Goal: Navigation & Orientation: Find specific page/section

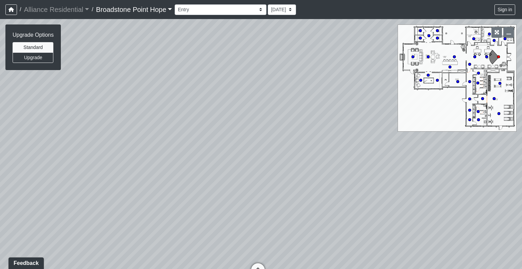
drag, startPoint x: 259, startPoint y: 69, endPoint x: 255, endPoint y: 115, distance: 46.1
click at [255, 115] on div "Loading... Leasing Desks 1 Loading... Breakroom 1 Loading... Leasing Office 1" at bounding box center [261, 144] width 522 height 250
drag, startPoint x: 274, startPoint y: 221, endPoint x: 279, endPoint y: 126, distance: 95.6
click at [279, 126] on div "Loading... Leasing Desks 1 Loading... Breakroom 1 Loading... Leasing Office 1" at bounding box center [261, 144] width 522 height 250
click at [262, 178] on icon at bounding box center [261, 175] width 20 height 20
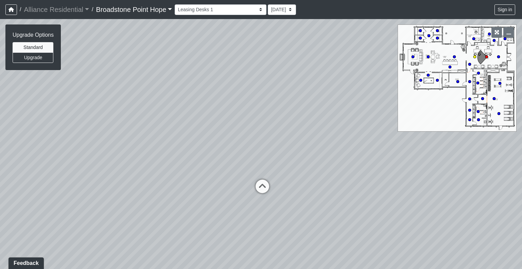
click at [262, 178] on div "Loading... Leasing Desks 2" at bounding box center [262, 186] width 20 height 20
click at [265, 162] on icon at bounding box center [262, 158] width 20 height 20
click at [263, 155] on icon at bounding box center [262, 150] width 20 height 20
drag, startPoint x: 266, startPoint y: 107, endPoint x: 268, endPoint y: 160, distance: 53.0
click at [268, 160] on div "Loading... Leasing Desks 1 Loading... Breakroom 1 Loading... Leasing Office 1 L…" at bounding box center [261, 144] width 522 height 250
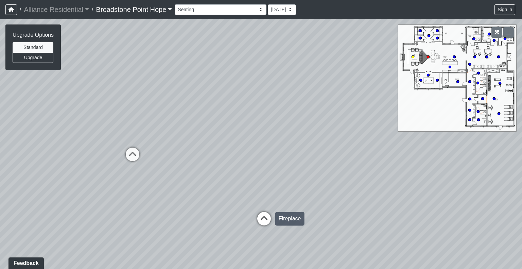
click at [262, 213] on icon at bounding box center [264, 222] width 20 height 20
drag, startPoint x: 262, startPoint y: 166, endPoint x: 261, endPoint y: 126, distance: 39.4
click at [261, 126] on div "Loading... Leasing Desks 1 Loading... Breakroom 1 Loading... Leasing Office 1 L…" at bounding box center [261, 144] width 522 height 250
drag, startPoint x: 366, startPoint y: 194, endPoint x: 87, endPoint y: 146, distance: 283.2
click at [87, 146] on div "Loading... Leasing Desks 1 Loading... Breakroom 1 Loading... Leasing Office 1 L…" at bounding box center [261, 144] width 522 height 250
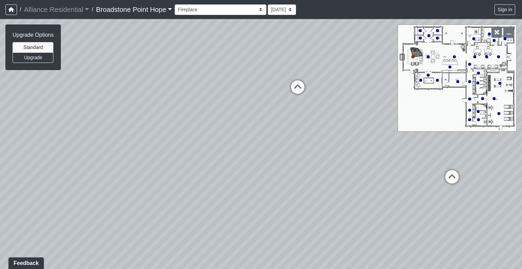
drag, startPoint x: 271, startPoint y: 123, endPoint x: 24, endPoint y: 122, distance: 247.0
click at [24, 122] on div "Loading... Leasing Desks 1 Loading... Breakroom 1 Loading... Leasing Office 1 L…" at bounding box center [261, 144] width 522 height 250
drag, startPoint x: 179, startPoint y: 106, endPoint x: 208, endPoint y: 165, distance: 65.6
click at [208, 165] on div "Loading... Leasing Desks 1 Loading... Breakroom 1 Loading... Leasing Office 1 L…" at bounding box center [261, 144] width 522 height 250
drag, startPoint x: 337, startPoint y: 150, endPoint x: 327, endPoint y: 154, distance: 10.6
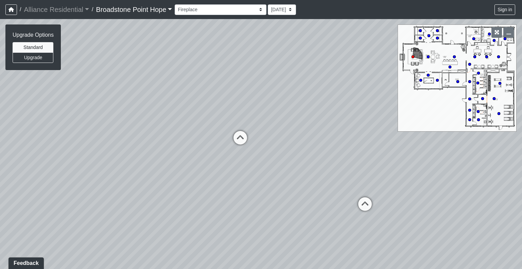
click at [327, 154] on div "Loading... Leasing Desks 1 Loading... Breakroom 1 Loading... Leasing Office 1 L…" at bounding box center [261, 144] width 522 height 250
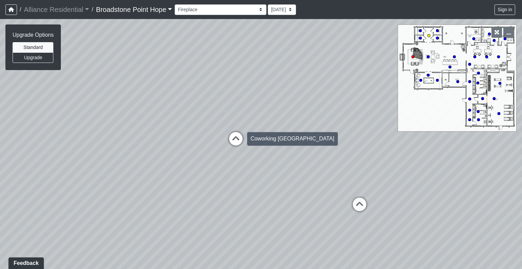
click at [241, 140] on icon at bounding box center [236, 142] width 20 height 20
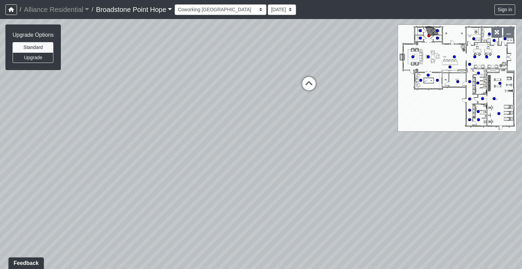
drag, startPoint x: 251, startPoint y: 173, endPoint x: 399, endPoint y: 120, distance: 157.4
click at [399, 120] on div "Loading... Leasing Desks 1 Loading... Breakroom 1 Loading... Leasing Office 1 L…" at bounding box center [261, 144] width 522 height 250
drag, startPoint x: 218, startPoint y: 142, endPoint x: 440, endPoint y: 183, distance: 225.5
click at [440, 183] on div "Loading... Leasing Desks 1 Loading... Breakroom 1 Loading... Leasing Office 1 L…" at bounding box center [261, 144] width 522 height 250
drag, startPoint x: 339, startPoint y: 164, endPoint x: 416, endPoint y: 201, distance: 84.8
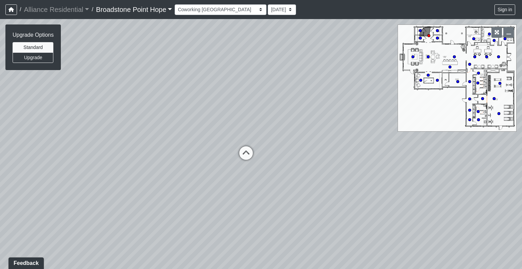
click at [416, 201] on div "Loading... Leasing Desks 1 Loading... Breakroom 1 Loading... Leasing Office 1 L…" at bounding box center [261, 144] width 522 height 250
drag, startPoint x: 239, startPoint y: 149, endPoint x: 433, endPoint y: 127, distance: 195.9
click at [433, 127] on div "Loading... Leasing Desks 1 Loading... Breakroom 1 Loading... Leasing Office 1 L…" at bounding box center [261, 144] width 522 height 250
drag, startPoint x: 239, startPoint y: 145, endPoint x: 420, endPoint y: 145, distance: 181.1
click at [420, 145] on div "Loading... Leasing Desks 1 Loading... Breakroom 1 Loading... Leasing Office 1 L…" at bounding box center [261, 144] width 522 height 250
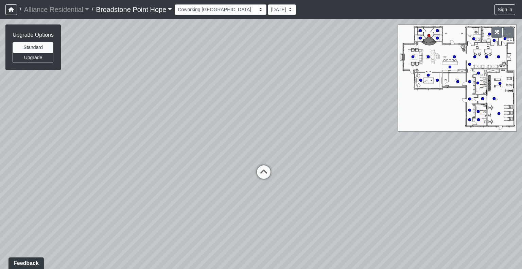
drag, startPoint x: 258, startPoint y: 142, endPoint x: 448, endPoint y: 138, distance: 190.6
click at [448, 138] on div "Loading... Leasing Desks 1 Loading... Breakroom 1 Loading... Leasing Office 1 L…" at bounding box center [261, 144] width 522 height 250
click at [319, 170] on icon at bounding box center [321, 179] width 20 height 20
drag, startPoint x: 227, startPoint y: 160, endPoint x: 351, endPoint y: 163, distance: 123.3
click at [351, 163] on div "Loading... Leasing Desks 1 Loading... Breakroom 1 Loading... Leasing Office 1 L…" at bounding box center [261, 144] width 522 height 250
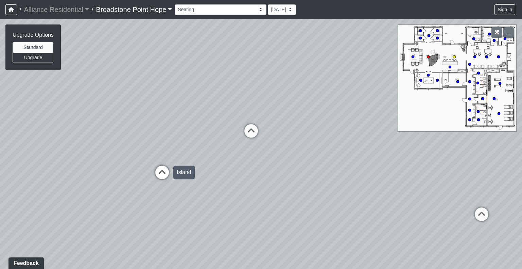
click at [167, 171] on icon at bounding box center [162, 175] width 20 height 20
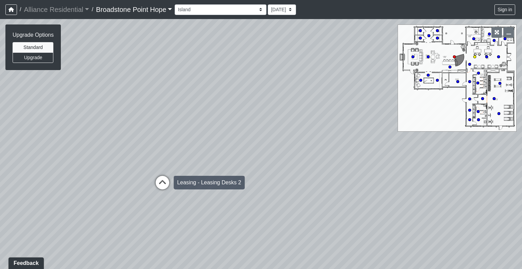
click at [170, 181] on icon at bounding box center [162, 186] width 20 height 20
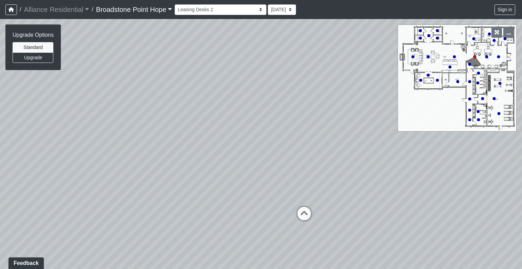
drag, startPoint x: 359, startPoint y: 166, endPoint x: 55, endPoint y: 147, distance: 304.0
click at [52, 149] on div "Loading... Leasing Desks 1 Loading... Breakroom 1 Loading... Leasing Office 1 L…" at bounding box center [261, 144] width 522 height 250
click at [303, 212] on icon at bounding box center [302, 216] width 20 height 20
drag, startPoint x: 437, startPoint y: 161, endPoint x: 205, endPoint y: 148, distance: 232.4
click at [205, 148] on div "Loading... Leasing Desks 1 Loading... Breakroom 1 Loading... Leasing Office 1 L…" at bounding box center [261, 144] width 522 height 250
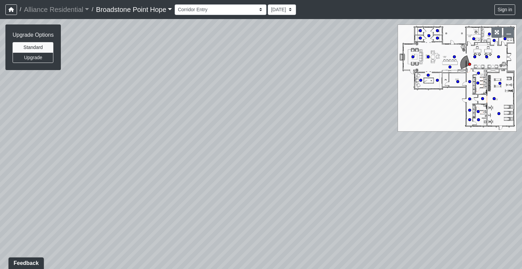
click at [196, 139] on div "Loading... Leasing Desks 1 Loading... Breakroom 1 Loading... Leasing Office 1 L…" at bounding box center [261, 144] width 522 height 250
drag, startPoint x: 189, startPoint y: 107, endPoint x: 364, endPoint y: 123, distance: 176.6
click at [364, 123] on div "Loading... Leasing Desks 1 Loading... Breakroom 1 Loading... Leasing Office 1 L…" at bounding box center [261, 144] width 522 height 250
drag, startPoint x: 200, startPoint y: 113, endPoint x: 393, endPoint y: 114, distance: 192.3
click at [394, 112] on div "Loading... Leasing Desks 1 Loading... Breakroom 1 Loading... Leasing Office 1 L…" at bounding box center [261, 144] width 522 height 250
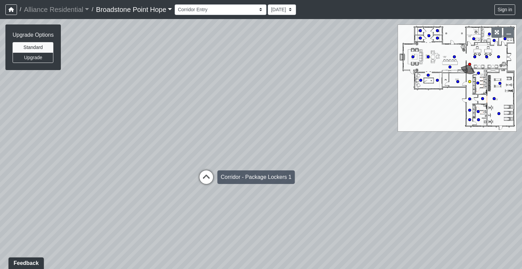
click at [212, 176] on icon at bounding box center [206, 180] width 20 height 20
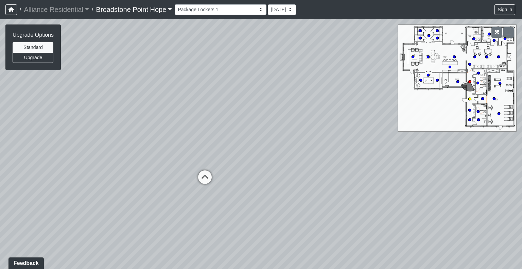
click at [203, 177] on icon at bounding box center [205, 180] width 20 height 20
drag, startPoint x: 173, startPoint y: 164, endPoint x: 399, endPoint y: 128, distance: 229.1
click at [399, 128] on div "Loading... Leasing Desks 1 Loading... Breakroom 1 Loading... Leasing Office 1 L…" at bounding box center [261, 144] width 522 height 250
drag, startPoint x: 241, startPoint y: 140, endPoint x: 404, endPoint y: 136, distance: 163.1
click at [404, 136] on div "Loading... Leasing Desks 1 Loading... Breakroom 1 Loading... Leasing Office 1 L…" at bounding box center [261, 144] width 522 height 250
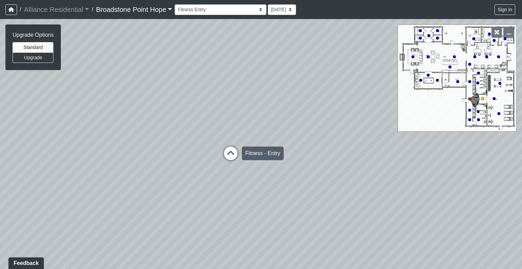
click at [234, 153] on icon at bounding box center [230, 156] width 20 height 20
click at [234, 153] on icon at bounding box center [234, 155] width 20 height 20
drag, startPoint x: 377, startPoint y: 117, endPoint x: 187, endPoint y: 107, distance: 190.8
click at [187, 107] on div "Loading... Leasing Desks 1 Loading... Breakroom 1 Loading... Leasing Office 1 L…" at bounding box center [261, 144] width 522 height 250
drag, startPoint x: 293, startPoint y: 127, endPoint x: 126, endPoint y: 125, distance: 166.5
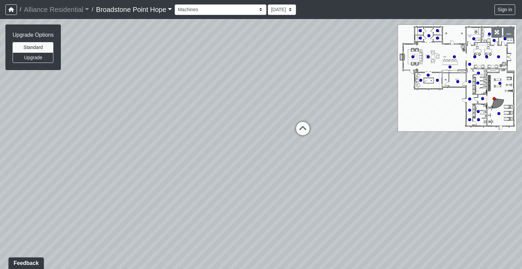
click at [126, 125] on div "Loading... Leasing Desks 1 Loading... Breakroom 1 Loading... Leasing Office 1 L…" at bounding box center [261, 144] width 522 height 250
drag, startPoint x: 257, startPoint y: 106, endPoint x: 235, endPoint y: 111, distance: 22.6
click at [235, 111] on div "Loading... Leasing Desks 1 Loading... Breakroom 1 Loading... Leasing Office 1 L…" at bounding box center [261, 144] width 522 height 250
drag, startPoint x: 360, startPoint y: 152, endPoint x: 162, endPoint y: 147, distance: 198.1
click at [161, 149] on div "Loading... Leasing Desks 1 Loading... Breakroom 1 Loading... Leasing Office 1 L…" at bounding box center [261, 144] width 522 height 250
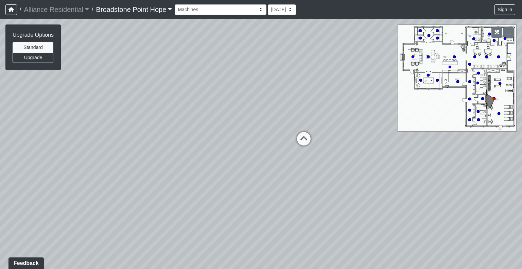
drag, startPoint x: 283, startPoint y: 123, endPoint x: 83, endPoint y: 112, distance: 200.4
click at [83, 112] on div "Loading... Leasing Desks 1 Loading... Breakroom 1 Loading... Leasing Office 1 L…" at bounding box center [261, 144] width 522 height 250
drag, startPoint x: 299, startPoint y: 146, endPoint x: 155, endPoint y: 129, distance: 145.0
click at [155, 129] on div "Loading... Leasing Desks 1 Loading... Breakroom 1 Loading... Leasing Office 1 L…" at bounding box center [261, 144] width 522 height 250
drag, startPoint x: 308, startPoint y: 85, endPoint x: 213, endPoint y: 144, distance: 112.2
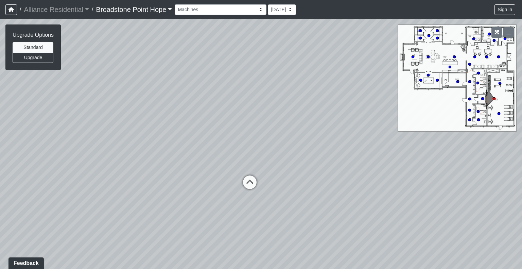
click at [210, 142] on div "Loading... Leasing Desks 1 Loading... Breakroom 1 Loading... Leasing Office 1 L…" at bounding box center [261, 144] width 522 height 250
drag, startPoint x: 250, startPoint y: 115, endPoint x: 234, endPoint y: 177, distance: 64.6
click at [234, 177] on div "Loading... Leasing Desks 1 Loading... Breakroom 1 Loading... Leasing Office 1 L…" at bounding box center [261, 144] width 522 height 250
drag, startPoint x: 230, startPoint y: 131, endPoint x: 246, endPoint y: 58, distance: 75.5
click at [246, 58] on div "Loading... Leasing Desks 1 Loading... Breakroom 1 Loading... Leasing Office 1 L…" at bounding box center [261, 144] width 522 height 250
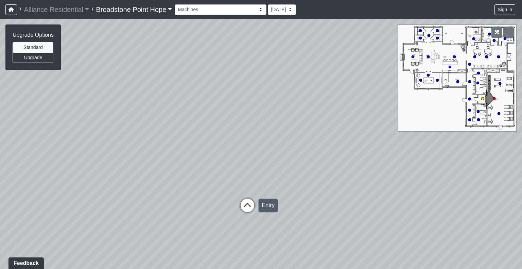
click at [251, 202] on icon at bounding box center [247, 208] width 20 height 20
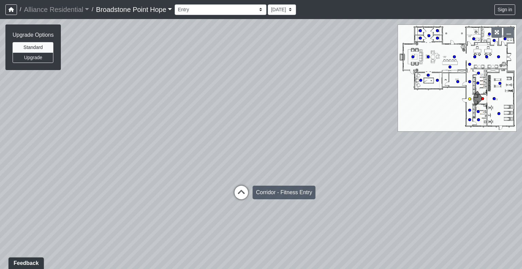
click at [246, 193] on icon at bounding box center [241, 195] width 20 height 20
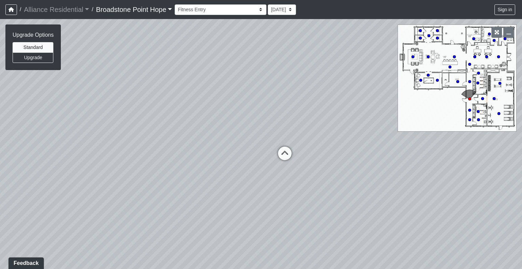
drag, startPoint x: 323, startPoint y: 140, endPoint x: 0, endPoint y: 112, distance: 324.2
click at [0, 112] on div "Loading... Leasing Desks 1 Loading... Breakroom 1 Loading... Leasing Office 1 L…" at bounding box center [261, 144] width 522 height 250
drag, startPoint x: 358, startPoint y: 165, endPoint x: 185, endPoint y: 152, distance: 173.4
click at [185, 152] on div "Loading... Leasing Desks 1 Loading... Breakroom 1 Loading... Leasing Office 1 L…" at bounding box center [261, 144] width 522 height 250
drag, startPoint x: 268, startPoint y: 127, endPoint x: 88, endPoint y: 117, distance: 180.4
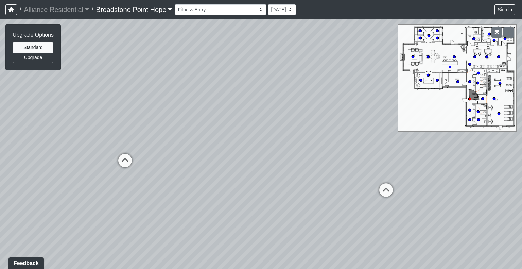
click at [88, 117] on div "Loading... Leasing Desks 1 Loading... Breakroom 1 Loading... Leasing Office 1 L…" at bounding box center [261, 144] width 522 height 250
drag, startPoint x: 301, startPoint y: 108, endPoint x: 253, endPoint y: 188, distance: 93.1
click at [253, 188] on div "Loading... Leasing Desks 1 Loading... Breakroom 1 Loading... Leasing Office 1 L…" at bounding box center [261, 144] width 522 height 250
drag, startPoint x: 174, startPoint y: 151, endPoint x: 433, endPoint y: 159, distance: 259.0
click at [433, 159] on div "Loading... Leasing Desks 1 Loading... Breakroom 1 Loading... Leasing Office 1 L…" at bounding box center [261, 144] width 522 height 250
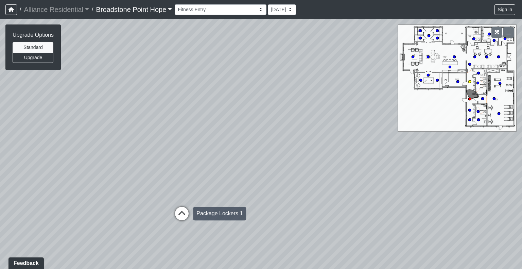
click at [185, 208] on icon at bounding box center [182, 217] width 20 height 20
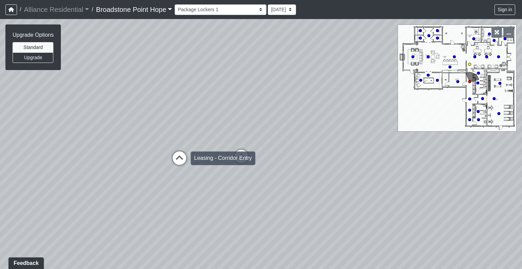
click at [179, 159] on icon at bounding box center [179, 161] width 20 height 20
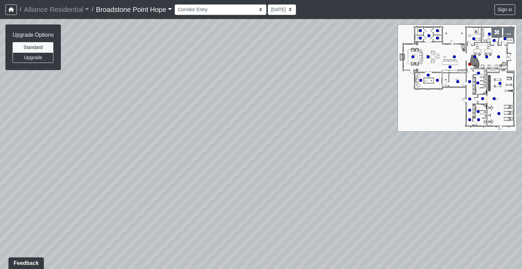
drag, startPoint x: 312, startPoint y: 156, endPoint x: 157, endPoint y: 163, distance: 155.0
click at [157, 163] on div "Loading... Leasing Desks 1 Loading... Breakroom 1 Loading... Leasing Office 1 L…" at bounding box center [261, 144] width 522 height 250
click at [207, 12] on select "Billiards Counter Billiards Room 1 Billiards Room 2 Counter Coworking Pod 1 Cow…" at bounding box center [221, 9] width 92 height 11
click at [177, 4] on select "Billiards Counter Billiards Room 1 Billiards Room 2 Counter Coworking Pod 1 Cow…" at bounding box center [221, 9] width 92 height 11
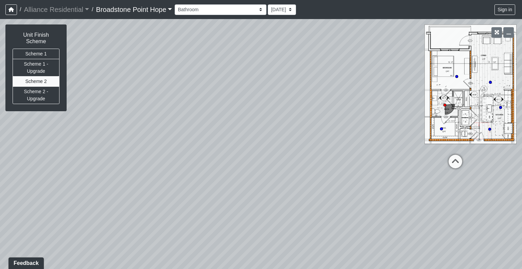
drag, startPoint x: 197, startPoint y: 123, endPoint x: 370, endPoint y: 145, distance: 173.9
click at [407, 142] on div "Loading... Leasing Desks 1 Loading... Breakroom 1 Loading... Leasing Office 1 L…" at bounding box center [261, 144] width 522 height 250
click at [44, 66] on button "Scheme 1 - Upgrade" at bounding box center [36, 68] width 47 height 18
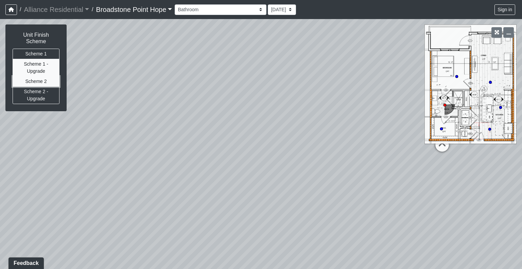
click at [44, 76] on button "Scheme 2" at bounding box center [36, 81] width 47 height 11
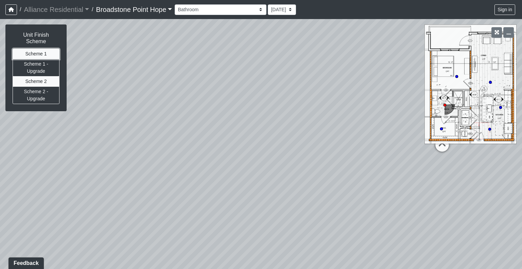
click at [40, 49] on button "Scheme 1" at bounding box center [36, 54] width 47 height 11
drag, startPoint x: 345, startPoint y: 133, endPoint x: 113, endPoint y: 124, distance: 231.9
click at [113, 124] on div "Loading... Leasing Desks 1 Loading... Breakroom 1 Loading... Leasing Office 1 L…" at bounding box center [261, 144] width 522 height 250
drag, startPoint x: 387, startPoint y: 160, endPoint x: 143, endPoint y: 136, distance: 245.1
click at [143, 136] on div "Loading... Leasing Desks 1 Loading... Breakroom 1 Loading... Leasing Office 1 L…" at bounding box center [261, 144] width 522 height 250
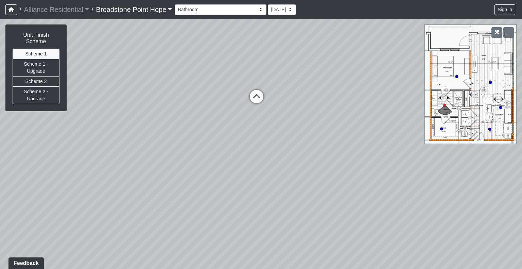
drag, startPoint x: 175, startPoint y: 166, endPoint x: 449, endPoint y: 144, distance: 275.0
click at [449, 144] on div "Loading... Leasing Desks 1 Loading... Breakroom 1 Loading... Leasing Office 1 L…" at bounding box center [261, 144] width 522 height 250
drag, startPoint x: 197, startPoint y: 181, endPoint x: 352, endPoint y: 193, distance: 155.1
click at [352, 193] on div "Loading... Leasing Desks 1 Loading... Breakroom 1 Loading... Leasing Office 1 L…" at bounding box center [261, 144] width 522 height 250
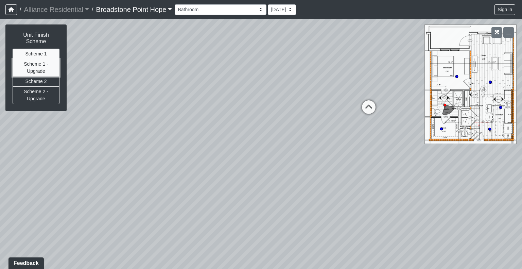
click at [38, 65] on button "Scheme 1 - Upgrade" at bounding box center [36, 68] width 47 height 18
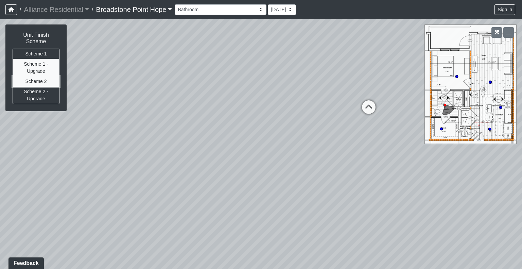
click at [40, 77] on button "Scheme 2" at bounding box center [36, 81] width 47 height 11
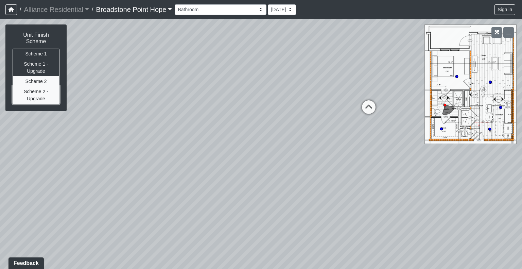
click at [37, 91] on button "Scheme 2 - Upgrade" at bounding box center [36, 95] width 47 height 18
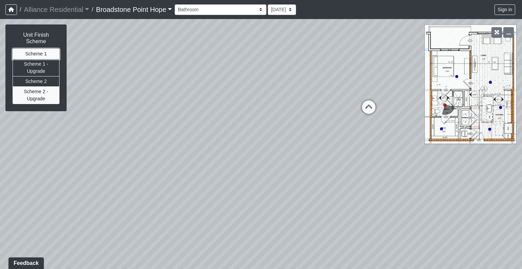
click at [18, 49] on button "Scheme 1" at bounding box center [36, 54] width 47 height 11
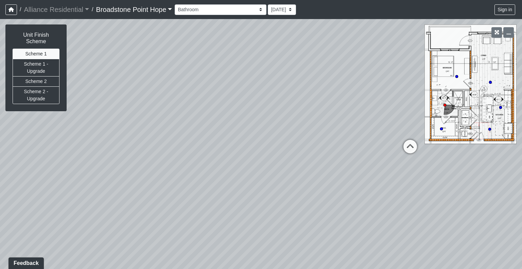
drag, startPoint x: 161, startPoint y: 93, endPoint x: 194, endPoint y: 136, distance: 54.2
click at [202, 136] on div "Loading... Leasing Desks 1 Loading... Breakroom 1 Loading... Leasing Office 1 L…" at bounding box center [261, 144] width 522 height 250
click at [45, 67] on button "Scheme 1 - Upgrade" at bounding box center [36, 68] width 47 height 18
click at [42, 49] on button "Scheme 1" at bounding box center [36, 54] width 47 height 11
drag, startPoint x: 322, startPoint y: 167, endPoint x: 404, endPoint y: 137, distance: 87.2
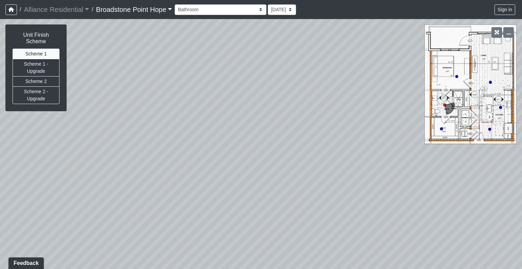
click at [404, 137] on div "Loading... Leasing Desks 1 Loading... Breakroom 1 Loading... Leasing Office 1 L…" at bounding box center [261, 144] width 522 height 250
click at [44, 62] on button "Scheme 1 - Upgrade" at bounding box center [36, 68] width 47 height 18
drag, startPoint x: 314, startPoint y: 165, endPoint x: 255, endPoint y: 133, distance: 66.7
click at [255, 133] on div "Loading... Leasing Desks 1 Loading... Breakroom 1 Loading... Leasing Office 1 L…" at bounding box center [261, 144] width 522 height 250
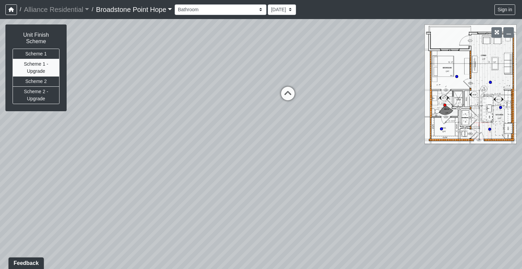
drag, startPoint x: 254, startPoint y: 132, endPoint x: 166, endPoint y: 136, distance: 87.7
click at [147, 140] on div "Loading... Leasing Desks 1 Loading... Breakroom 1 Loading... Leasing Office 1 L…" at bounding box center [261, 144] width 522 height 250
click at [31, 88] on button "Scheme 2 - Upgrade" at bounding box center [36, 95] width 47 height 18
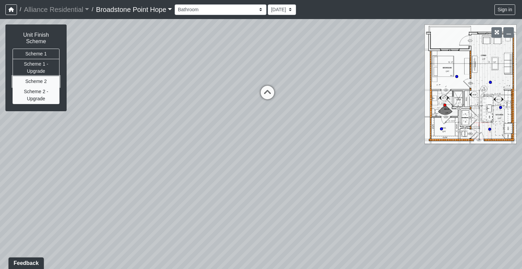
click at [30, 76] on button "Scheme 2" at bounding box center [36, 81] width 47 height 11
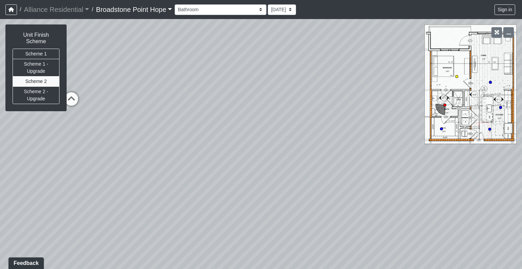
drag, startPoint x: 321, startPoint y: 101, endPoint x: 85, endPoint y: 110, distance: 236.9
click at [85, 110] on div "Loading... Leasing Desks 1 Loading... Breakroom 1 Loading... Leasing Office 1 L…" at bounding box center [261, 144] width 522 height 250
drag, startPoint x: 245, startPoint y: 102, endPoint x: 236, endPoint y: 161, distance: 59.7
click at [236, 161] on div "Loading... Leasing Desks 1 Loading... Breakroom 1 Loading... Leasing Office 1 L…" at bounding box center [261, 144] width 522 height 250
click at [29, 61] on button "Scheme 1 - Upgrade" at bounding box center [36, 68] width 47 height 18
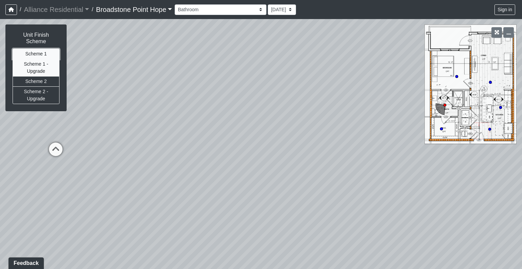
click at [33, 49] on button "Scheme 1" at bounding box center [36, 54] width 47 height 11
drag, startPoint x: 63, startPoint y: 156, endPoint x: 61, endPoint y: 151, distance: 4.9
click at [62, 153] on icon at bounding box center [56, 152] width 20 height 20
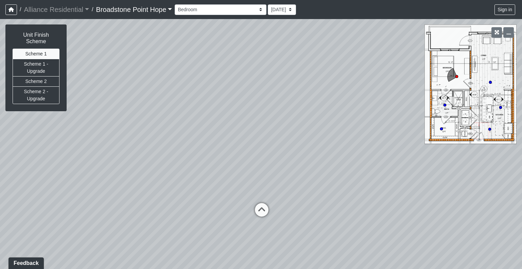
drag, startPoint x: 247, startPoint y: 175, endPoint x: 0, endPoint y: 148, distance: 248.8
click at [0, 148] on div "Loading... Leasing Desks 1 Loading... Breakroom 1 Loading... Leasing Office 1 L…" at bounding box center [261, 144] width 522 height 250
click at [264, 198] on div "Loading... Leasing Desks 1 Loading... Breakroom 1 Loading... Leasing Office 1 L…" at bounding box center [261, 144] width 522 height 250
click at [266, 209] on icon at bounding box center [261, 213] width 20 height 20
select select "9z97dZGTf5MzcD5Ub7ZX3n"
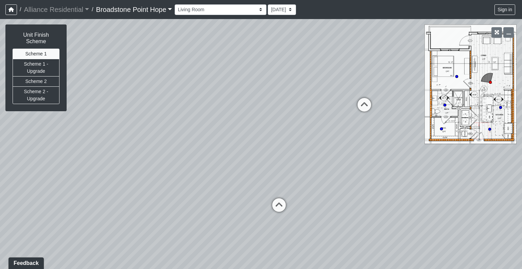
drag, startPoint x: 301, startPoint y: 167, endPoint x: 92, endPoint y: 136, distance: 211.5
click at [92, 136] on div "Loading... Leasing Desks 1 Loading... Breakroom 1 Loading... Leasing Office 1 L…" at bounding box center [261, 144] width 522 height 250
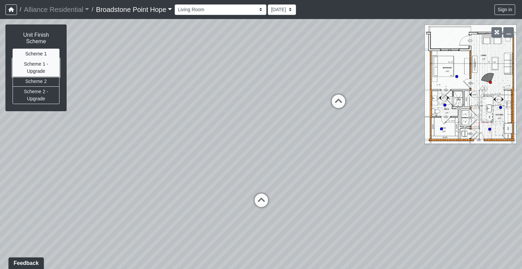
click at [34, 67] on button "Scheme 1 - Upgrade" at bounding box center [36, 68] width 47 height 18
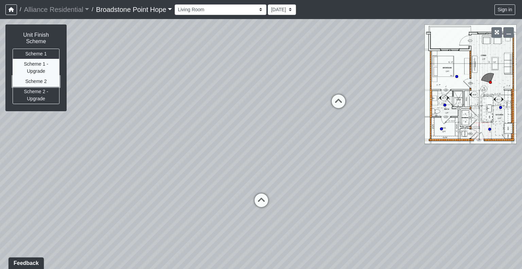
click at [34, 76] on button "Scheme 2" at bounding box center [36, 81] width 47 height 11
click at [38, 62] on button "Scheme 1 - Upgrade" at bounding box center [36, 68] width 47 height 18
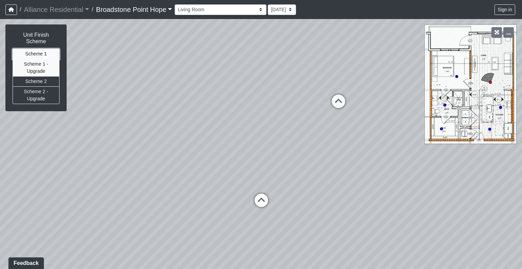
click at [40, 50] on button "Scheme 1" at bounding box center [36, 54] width 47 height 11
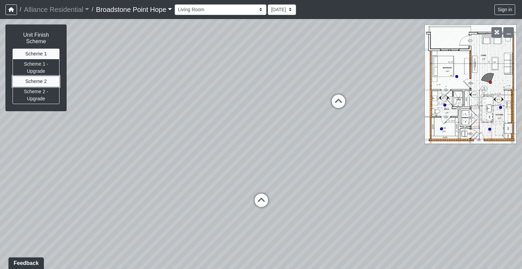
click at [37, 79] on button "Scheme 2" at bounding box center [36, 81] width 47 height 11
click at [38, 49] on button "Scheme 1" at bounding box center [36, 54] width 47 height 11
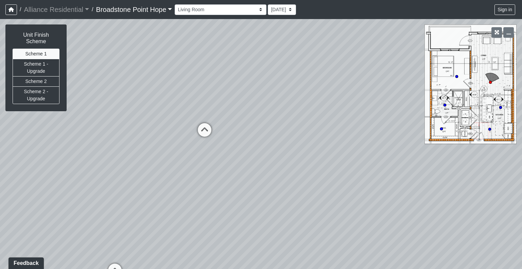
drag, startPoint x: 321, startPoint y: 159, endPoint x: 141, endPoint y: 187, distance: 181.9
click at [141, 187] on div "Loading... Leasing Desks 1 Loading... Breakroom 1 Loading... Leasing Office 1 L…" at bounding box center [261, 144] width 522 height 250
drag, startPoint x: 312, startPoint y: 185, endPoint x: 233, endPoint y: 187, distance: 78.8
click at [233, 187] on div "Loading... Leasing Desks 1 Loading... Breakroom 1 Loading... Leasing Office 1 L…" at bounding box center [261, 144] width 522 height 250
